Goal: Check status

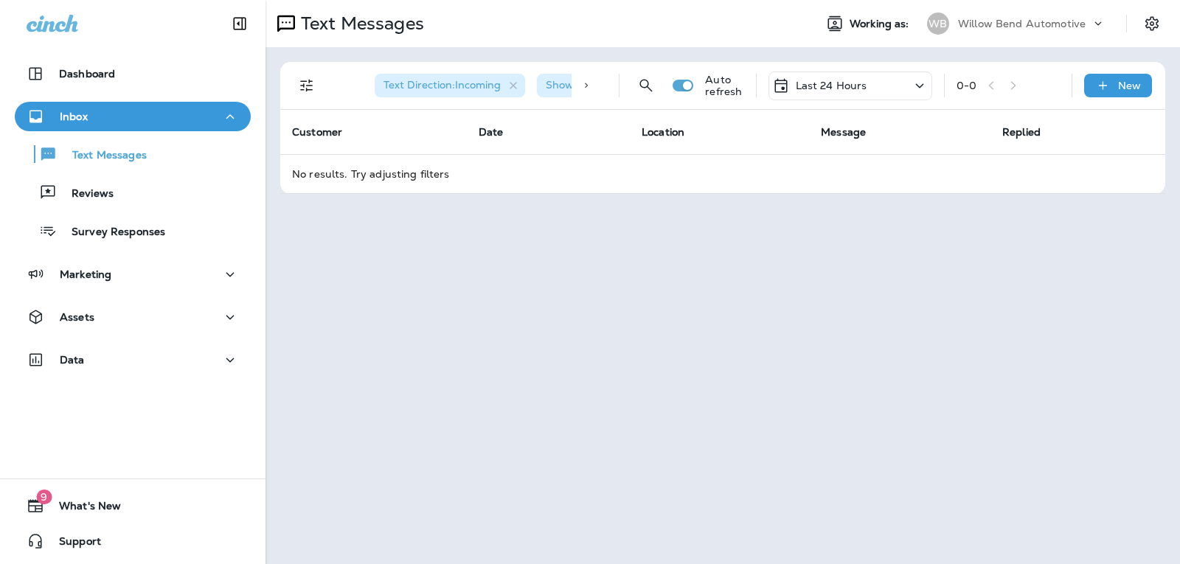
click at [828, 93] on div "Last 24 Hours" at bounding box center [819, 86] width 95 height 18
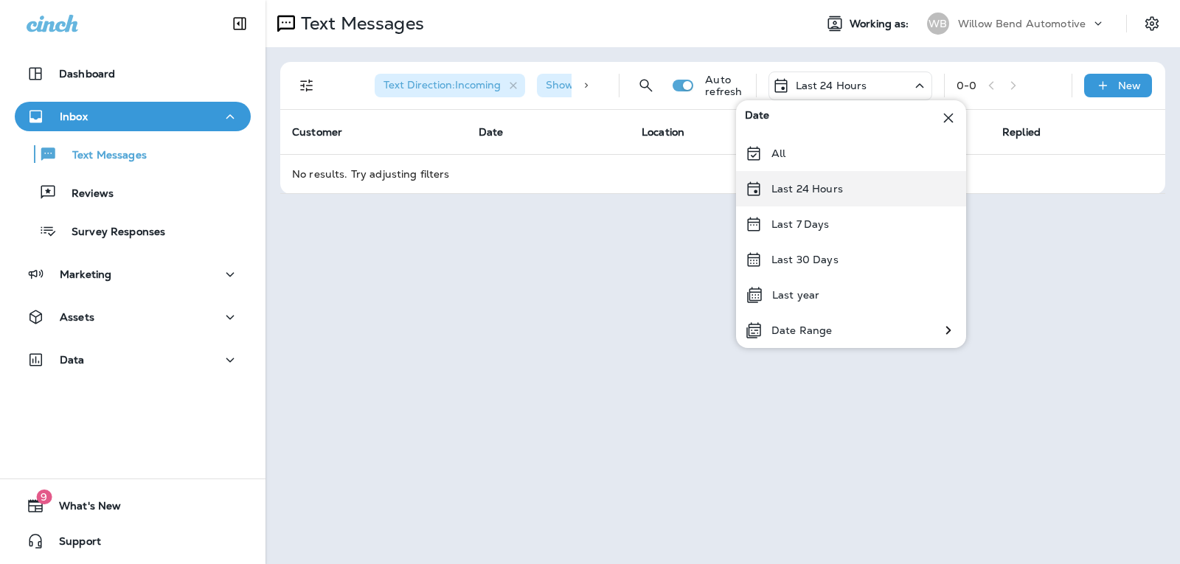
click at [797, 195] on p "Last 24 Hours" at bounding box center [808, 189] width 72 height 12
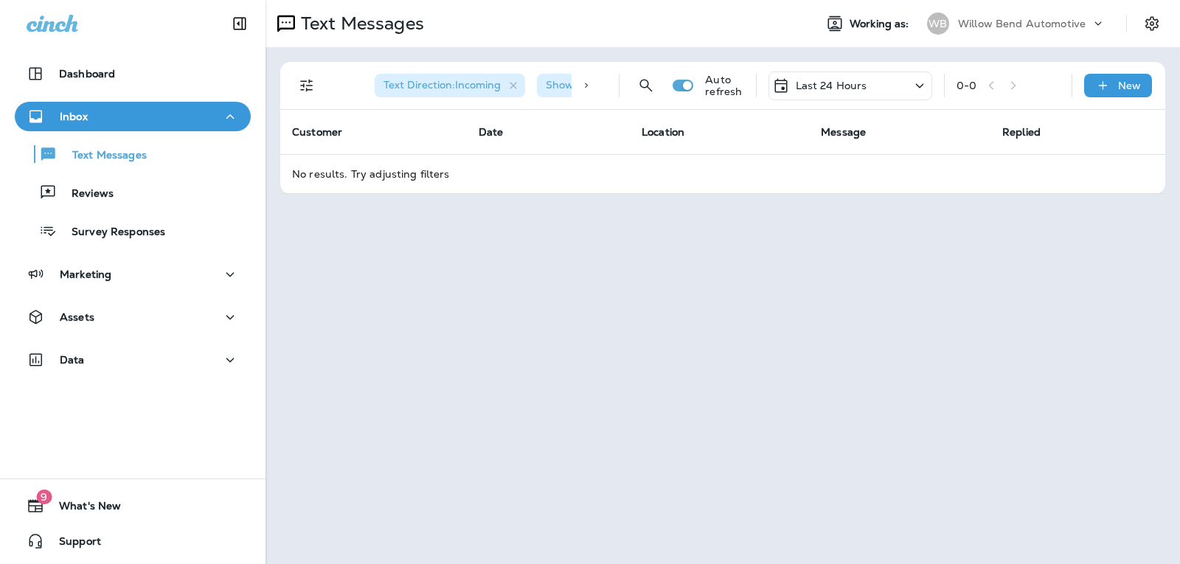
click at [852, 80] on p "Last 24 Hours" at bounding box center [832, 86] width 72 height 12
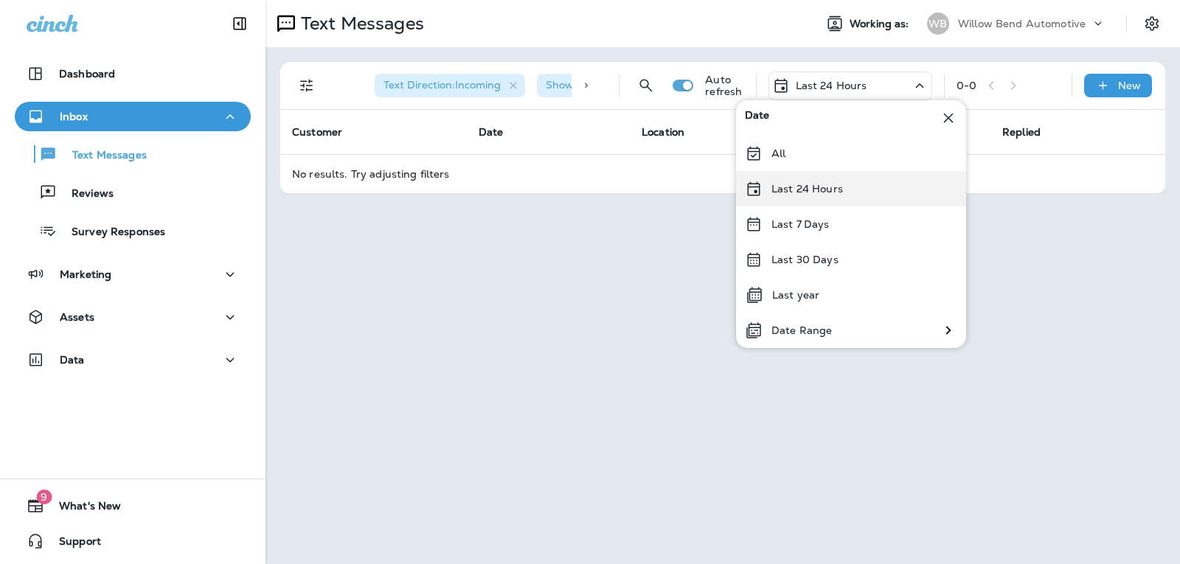
click at [832, 197] on div "Last 24 Hours" at bounding box center [851, 188] width 230 height 35
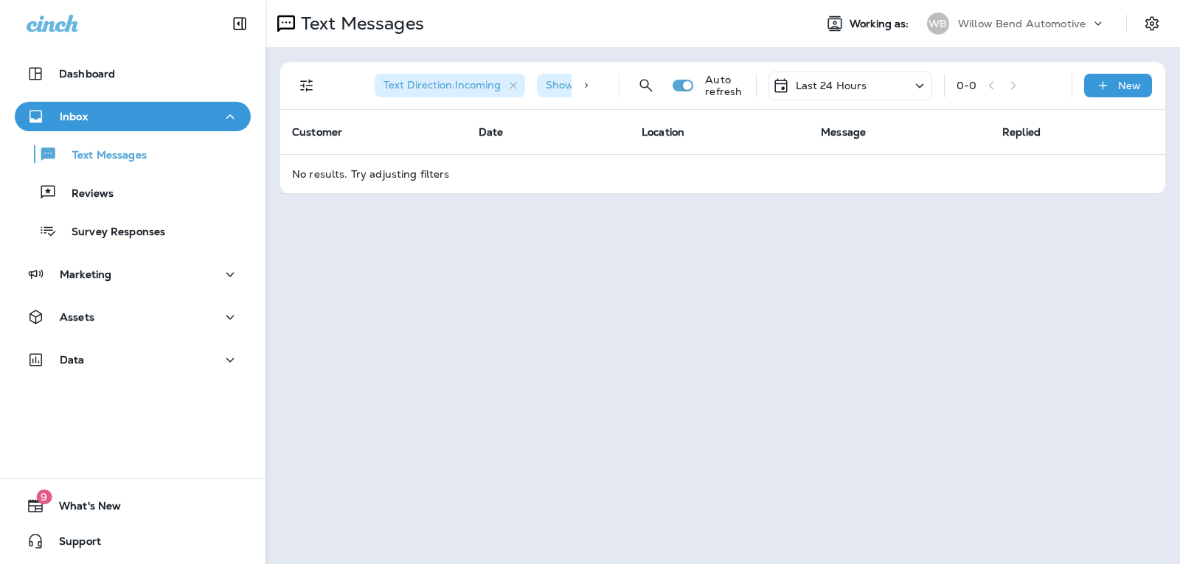
click at [830, 85] on p "Last 24 Hours" at bounding box center [832, 86] width 72 height 12
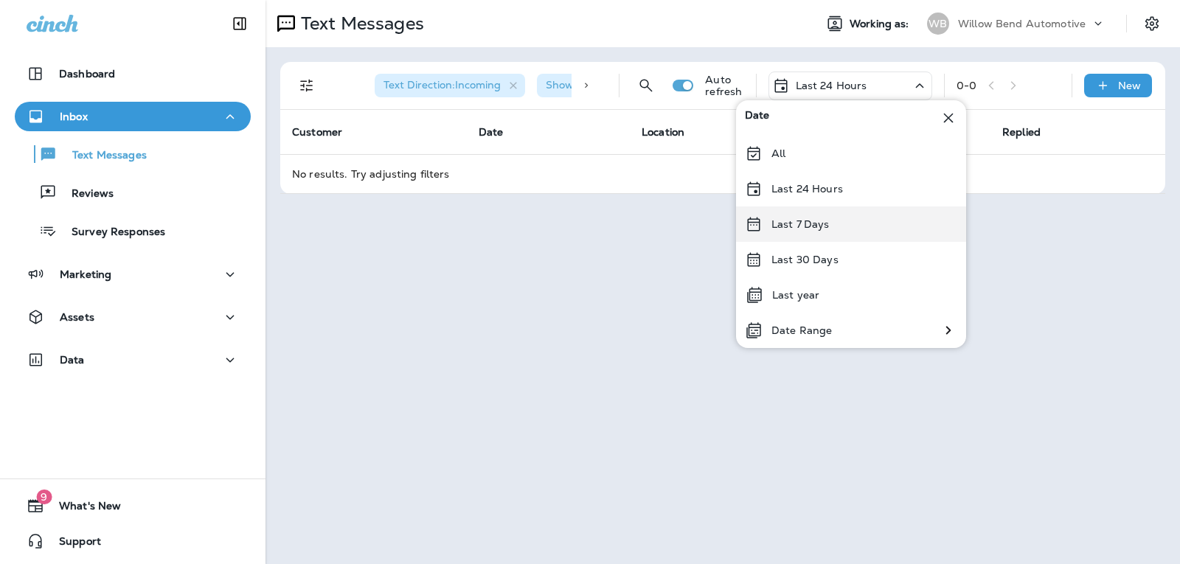
click at [817, 221] on p "Last 7 Days" at bounding box center [801, 224] width 58 height 12
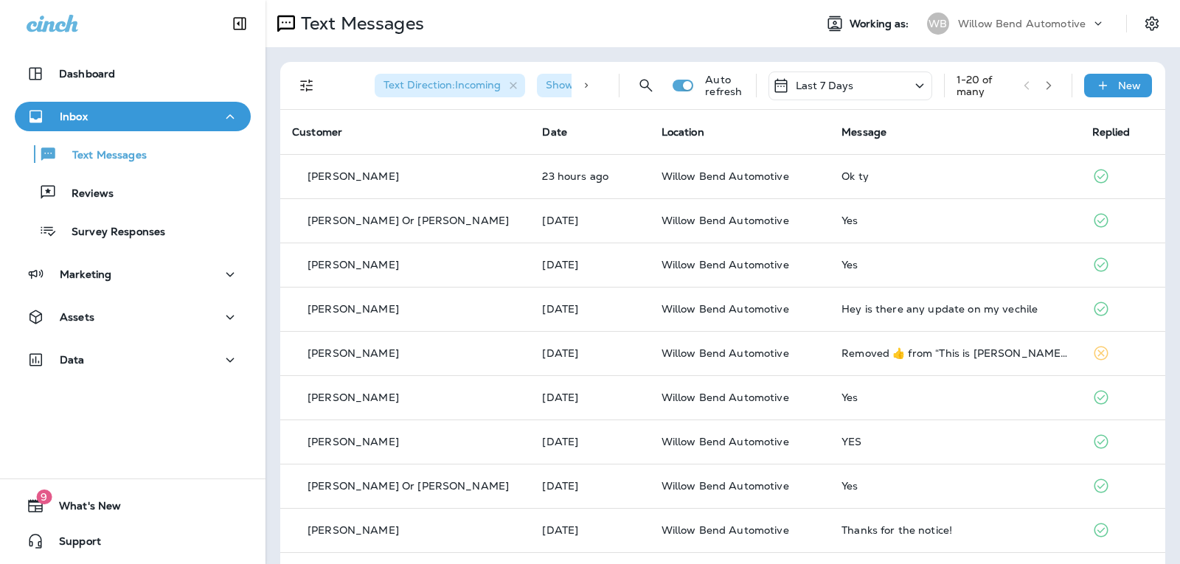
click at [867, 81] on div "Last 7 Days" at bounding box center [851, 86] width 164 height 29
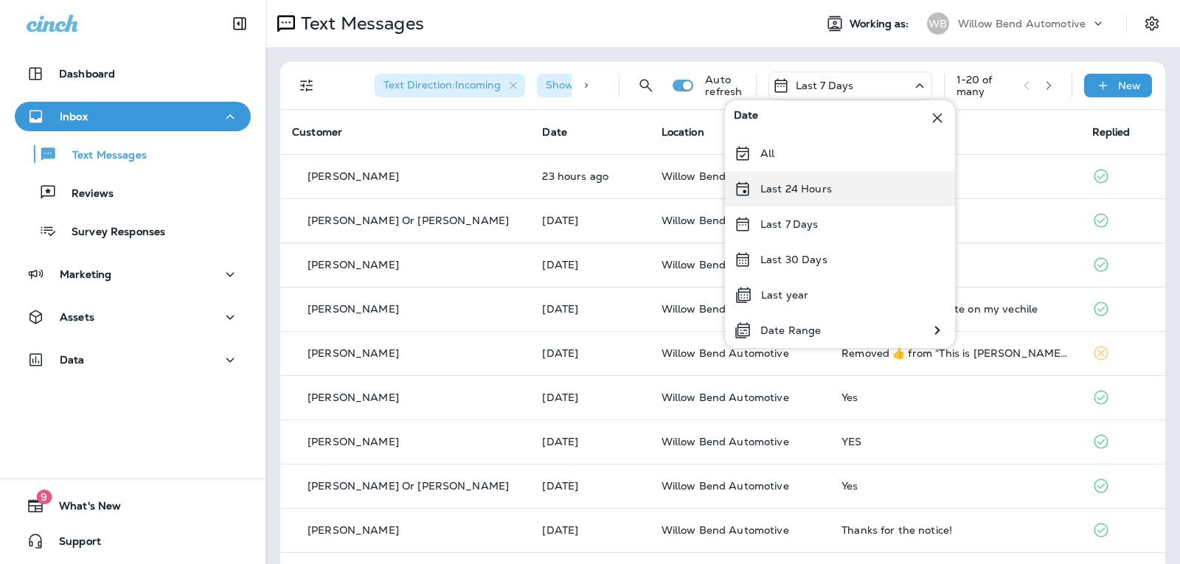
click at [808, 183] on p "Last 24 Hours" at bounding box center [797, 189] width 72 height 12
